Goal: Transaction & Acquisition: Purchase product/service

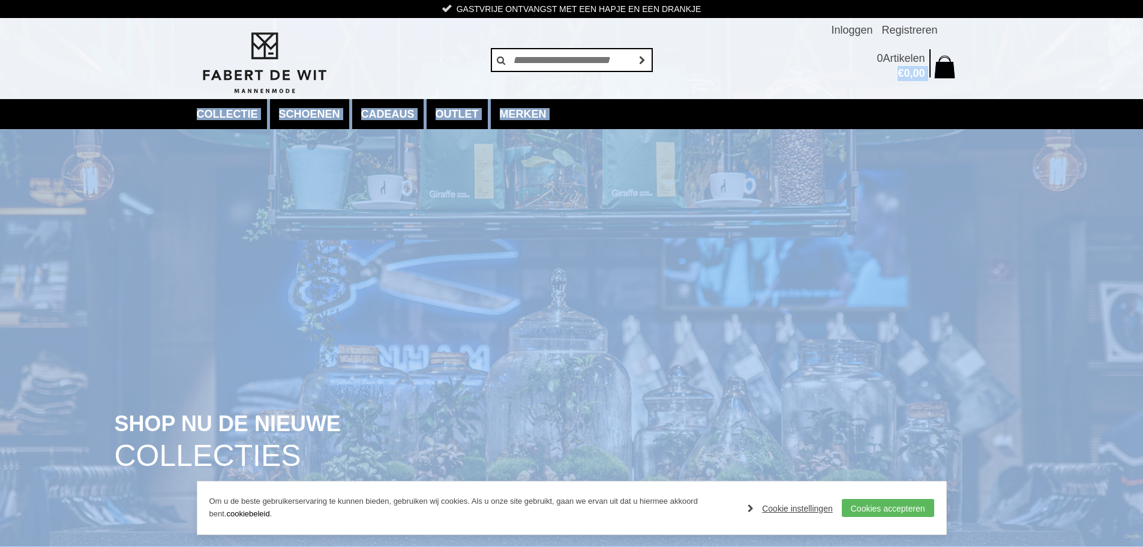
drag, startPoint x: 1144, startPoint y: 73, endPoint x: 1152, endPoint y: 137, distance: 64.6
click at [798, 510] on link "Cookie instellingen" at bounding box center [790, 508] width 85 height 18
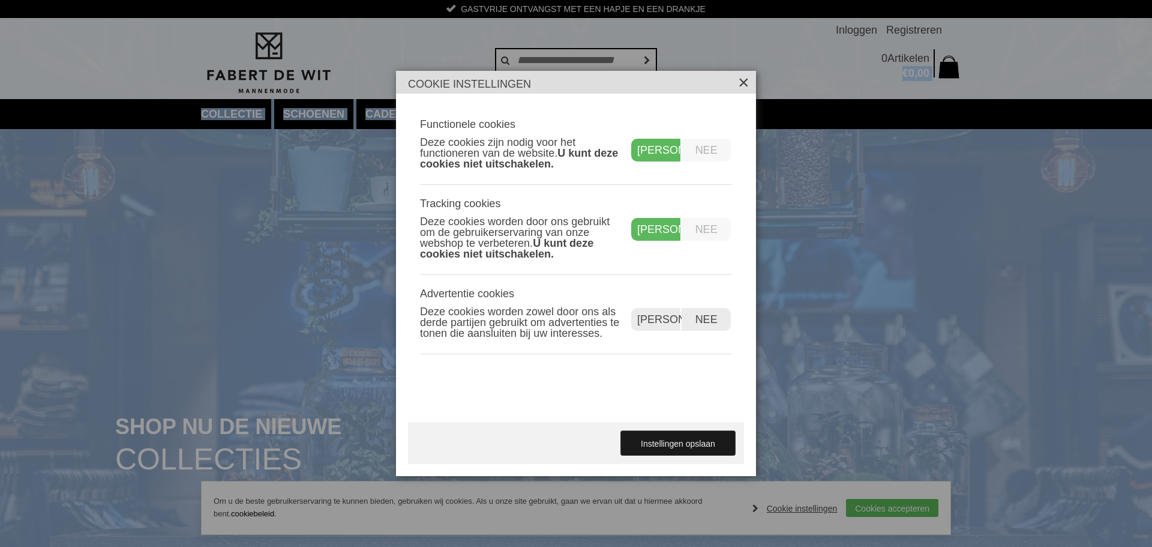
click at [654, 445] on link "Instellingen opslaan" at bounding box center [678, 443] width 114 height 24
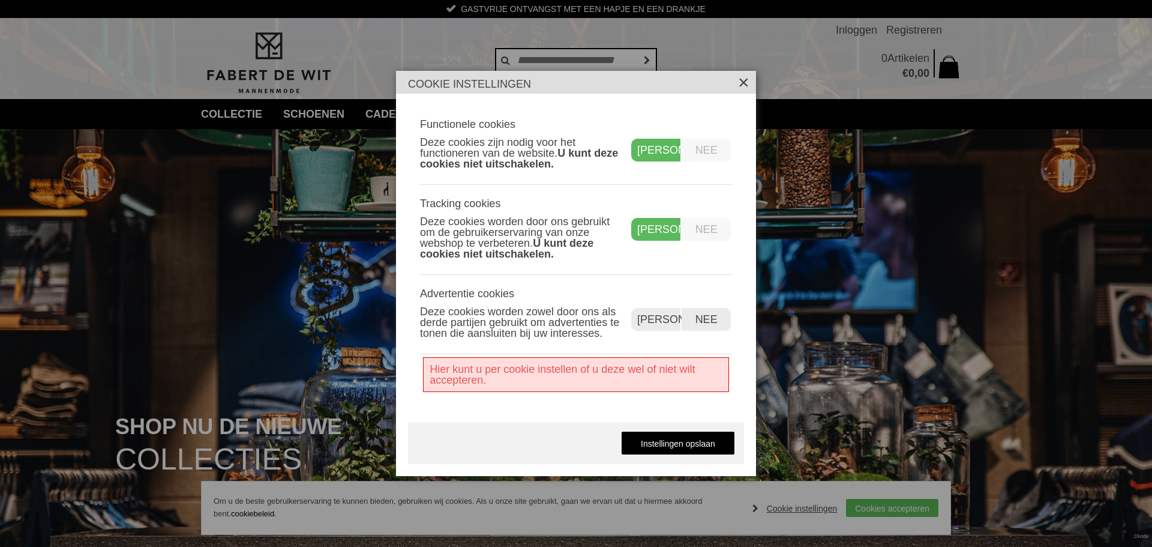
click at [705, 314] on label "Nee" at bounding box center [706, 319] width 49 height 23
click at [705, 223] on label "Nee" at bounding box center [706, 229] width 49 height 23
click at [704, 443] on link "Instellingen opslaan" at bounding box center [678, 443] width 114 height 24
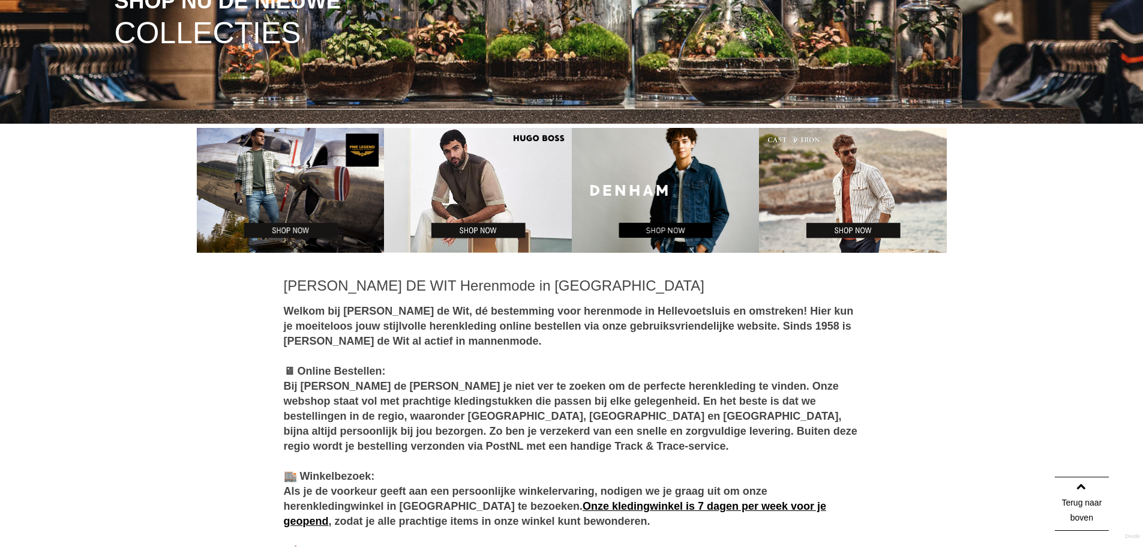
scroll to position [389, 0]
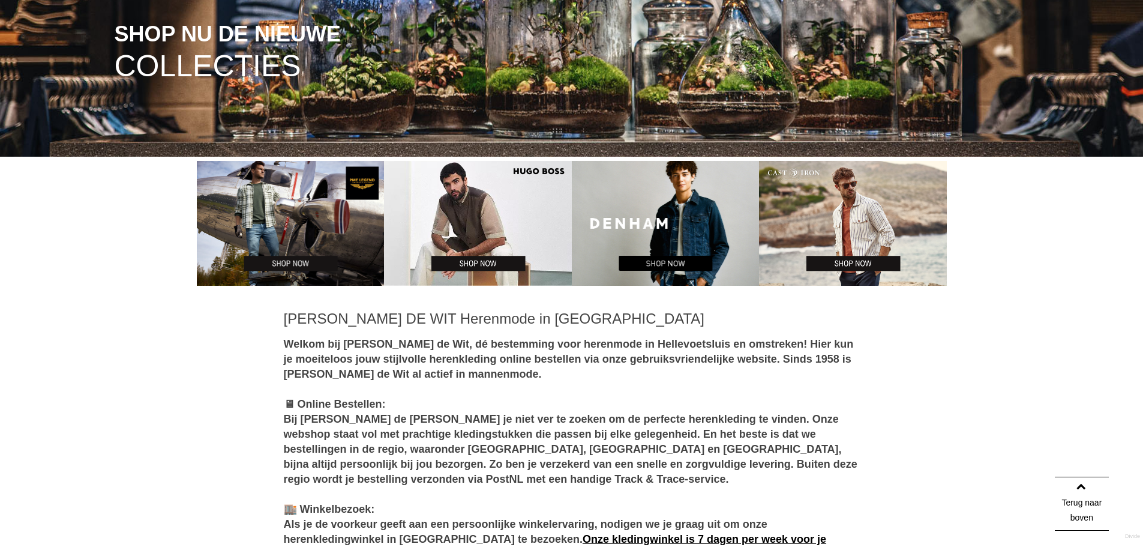
drag, startPoint x: 1138, startPoint y: 5, endPoint x: 809, endPoint y: 195, distance: 379.9
click at [809, 195] on img at bounding box center [853, 223] width 188 height 125
